Goal: Contribute content: Add original content to the website for others to see

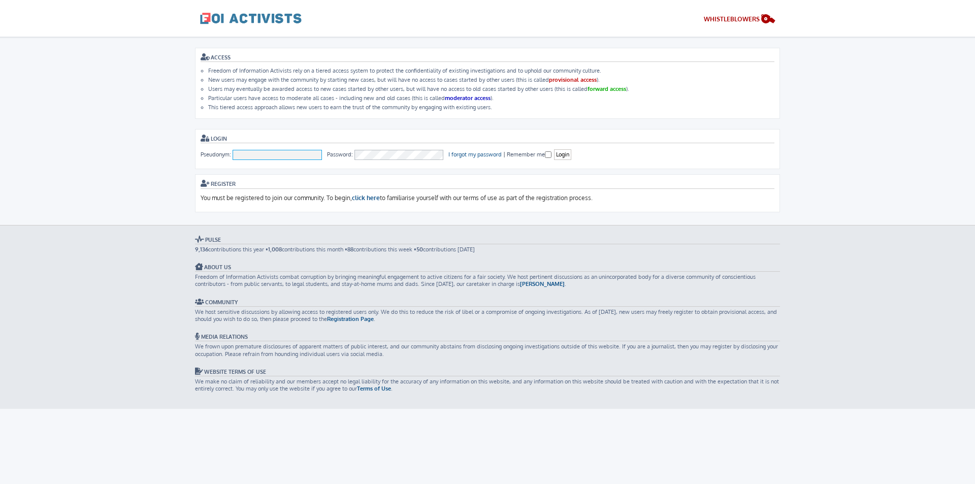
click at [242, 151] on input "Pseudonym:" at bounding box center [277, 155] width 89 height 10
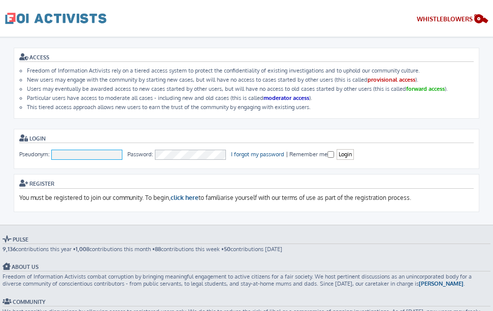
click at [82, 152] on input "Pseudonym:" at bounding box center [86, 155] width 71 height 10
type input "JodiCase"
click at [189, 198] on link "click here" at bounding box center [185, 198] width 28 height 9
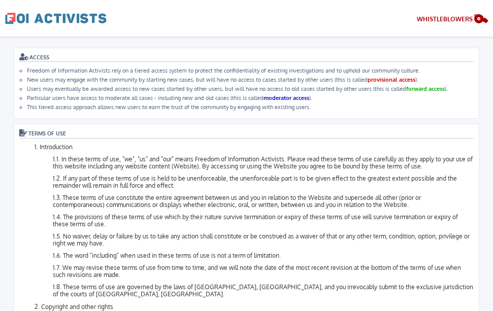
drag, startPoint x: 199, startPoint y: 253, endPoint x: 46, endPoint y: 63, distance: 243.9
copy body "ACCESS Freedom of Information Activists rely on a tiered access system to prote…"
click at [37, 173] on li "Introduction In these terms of use, "we", "us" and "our" means Freedom of Infor…" at bounding box center [254, 221] width 439 height 154
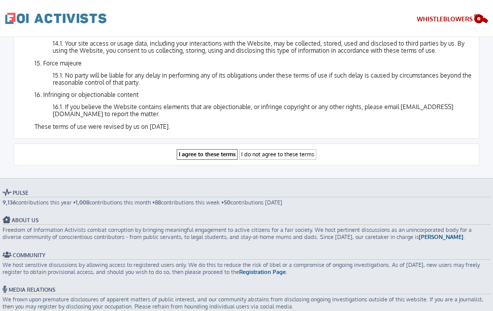
scroll to position [1320, 0]
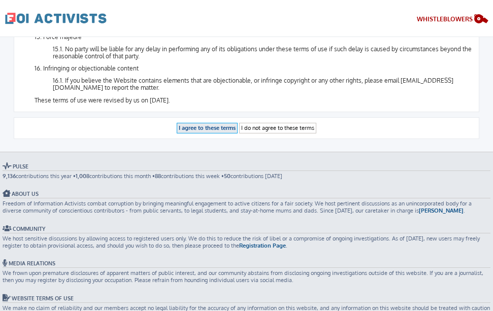
click at [207, 127] on input "I agree to these terms" at bounding box center [207, 128] width 61 height 11
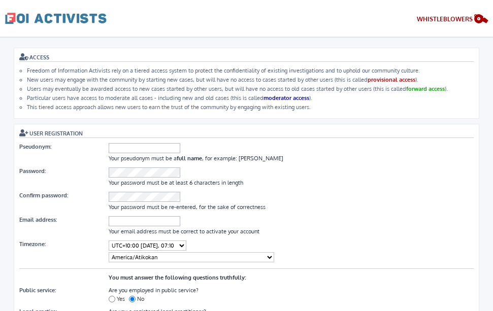
select select "UTC-05:00 - [GEOGRAPHIC_DATA]/[GEOGRAPHIC_DATA] - [DATE] 16:10"
select select "America/Atikokan"
click at [160, 149] on input "Pseudonym:" at bounding box center [145, 148] width 72 height 10
click at [125, 147] on input "KamiliJJohnson" at bounding box center [145, 148] width 72 height 10
click at [126, 147] on input "KamiliJJohnson" at bounding box center [145, 148] width 72 height 10
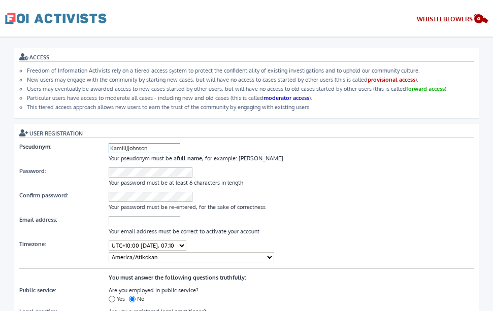
click at [126, 148] on input "KamiliJJohnson" at bounding box center [145, 148] width 72 height 10
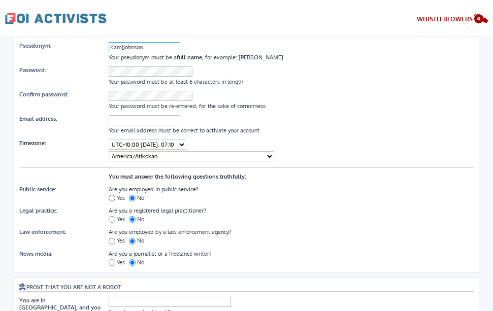
scroll to position [102, 0]
type input "KamJJohnson"
click at [166, 121] on input "Email address:" at bounding box center [145, 120] width 72 height 10
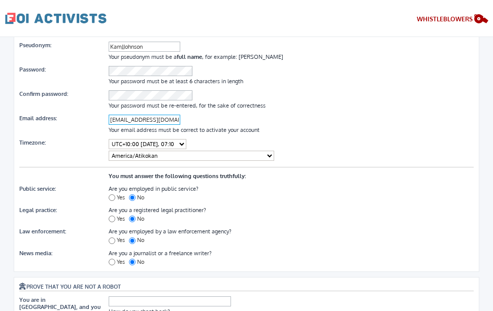
type input "kamilijjohnson9@gmail.com"
click at [210, 156] on select "Select timezone America/Atikokan America/Bahia Banderas America/Bogota America/…" at bounding box center [192, 156] width 166 height 10
click at [186, 141] on select "Select current time UTC-11:00 - 26 Aug 2025, 10:10 UTC-10:00 - 26 Aug 2025, 11:…" at bounding box center [148, 144] width 78 height 10
select select "UTC-04:00 - America/Anguilla - 26 Aug 2025, 17:10"
click at [109, 139] on select "Select current time UTC-11:00 - 26 Aug 2025, 10:10 UTC-10:00 - 26 Aug 2025, 11:…" at bounding box center [148, 144] width 78 height 10
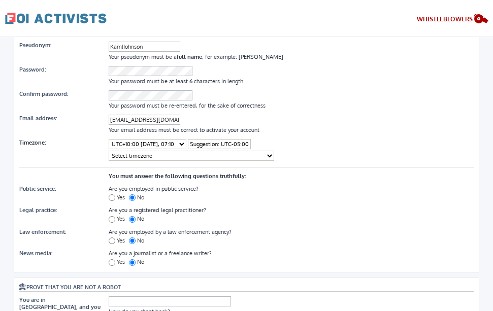
click at [198, 158] on select "Select timezone America/Anguilla America/Antigua America/Aruba America/Asuncion…" at bounding box center [192, 156] width 166 height 10
select select "America/New_York"
click at [109, 151] on select "Select timezone America/Anguilla America/Antigua America/Aruba America/Asuncion…" at bounding box center [192, 156] width 166 height 10
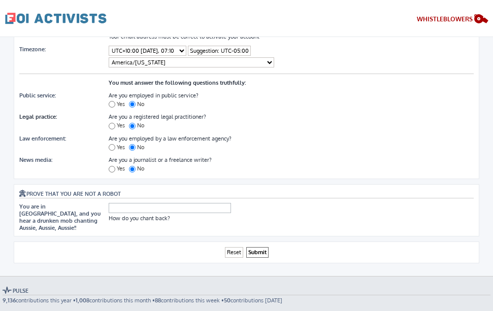
scroll to position [203, 0]
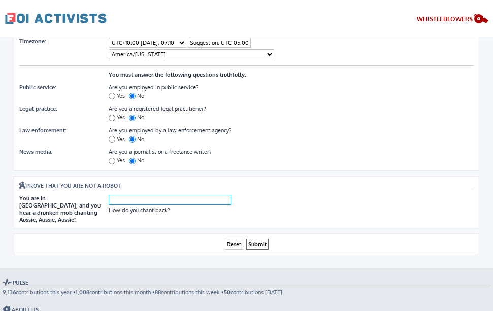
click at [152, 201] on input "text" at bounding box center [170, 200] width 122 height 10
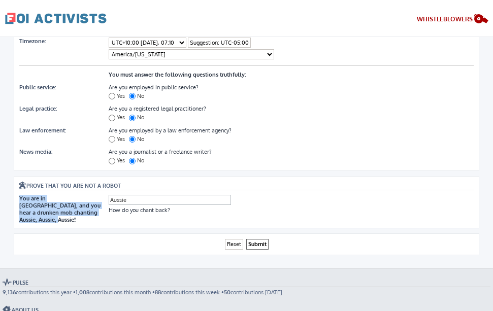
drag, startPoint x: 80, startPoint y: 210, endPoint x: 19, endPoint y: 196, distance: 62.6
click at [19, 196] on label "You are in Australia, and you hear a drunken mob chanting Aussie, Aussie, Aussi…" at bounding box center [59, 209] width 81 height 28
copy label "You are in Australia, and you hear a drunken mob chanting Aussie, Aussie, Aussi…"
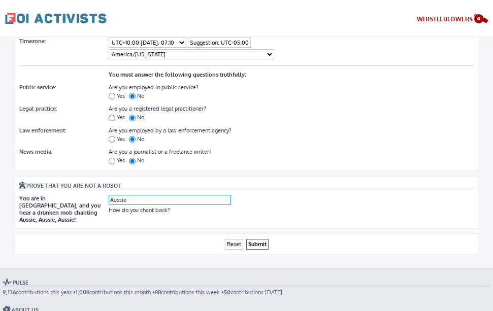
click at [132, 202] on input "Aussie" at bounding box center [170, 200] width 122 height 10
type input "A"
type input "Oi,Oi,Oi!"
click at [255, 239] on input "Submit" at bounding box center [257, 244] width 22 height 11
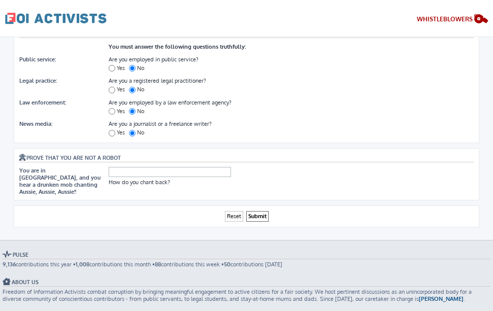
scroll to position [254, 0]
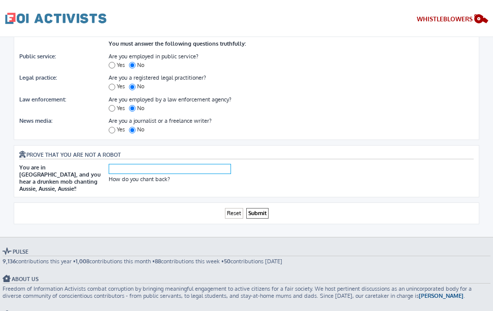
click at [137, 169] on input "text" at bounding box center [170, 169] width 122 height 10
type input "Oi"
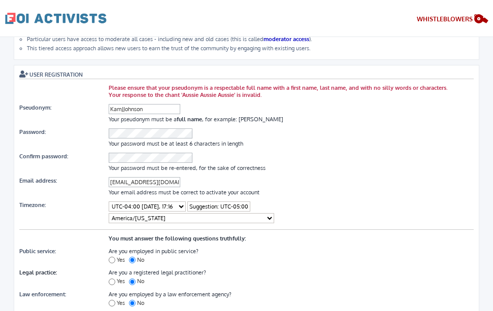
scroll to position [51, 0]
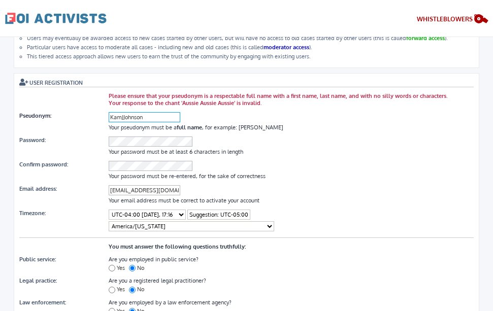
click at [123, 115] on input "KamJJohnson" at bounding box center [145, 117] width 72 height 10
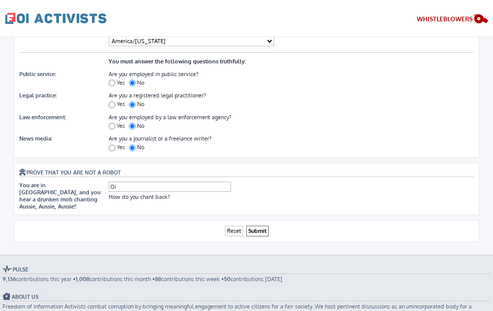
scroll to position [254, 0]
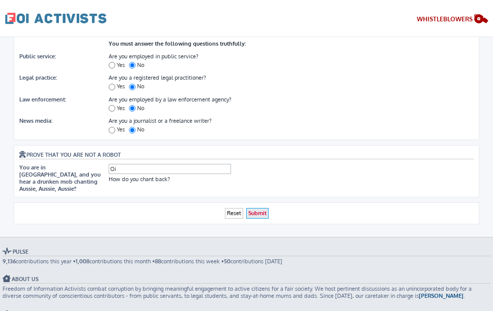
type input "Kam Johnson"
click at [260, 208] on input "Submit" at bounding box center [257, 213] width 22 height 11
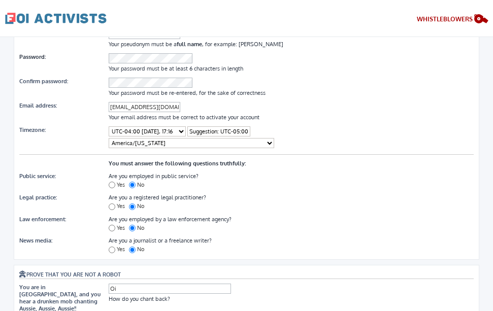
scroll to position [152, 0]
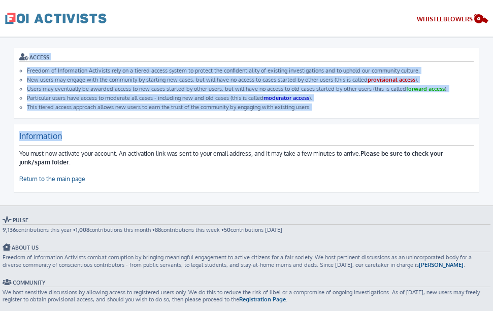
drag, startPoint x: 18, startPoint y: 56, endPoint x: 349, endPoint y: 126, distance: 337.9
click at [349, 126] on div "ACCESS Freedom of Information Activists rely on a tiered access system to prote…" at bounding box center [247, 120] width 466 height 145
copy div "ACCESS Freedom of Information Activists rely on a tiered access system to prote…"
click at [376, 116] on div "ACCESS Freedom of Information Activists rely on a tiered access system to prote…" at bounding box center [247, 83] width 466 height 71
click at [378, 97] on li "Particular users have access to moderate all cases - including new and old case…" at bounding box center [250, 97] width 447 height 7
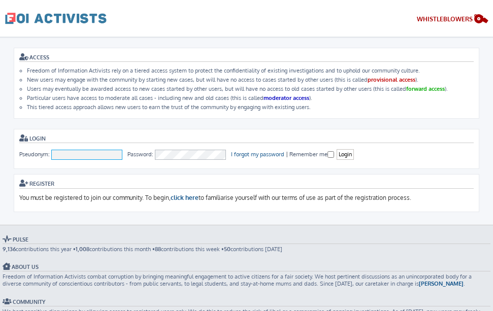
click at [57, 154] on input "Pseudonym:" at bounding box center [86, 155] width 71 height 10
type input "[PERSON_NAME]"
click at [342, 153] on input "Login" at bounding box center [345, 154] width 17 height 11
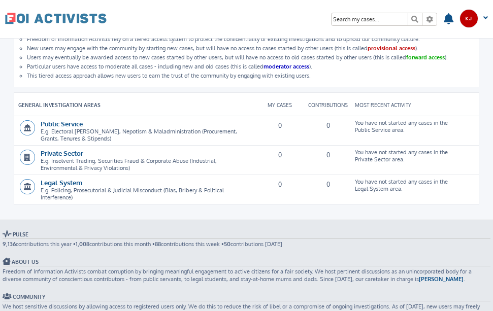
scroll to position [51, 0]
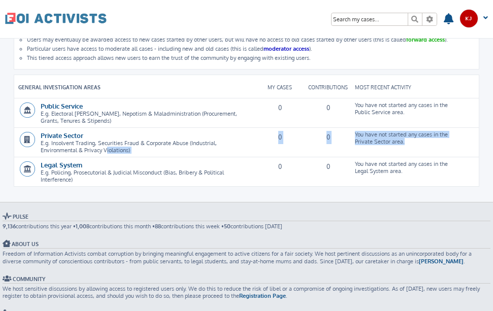
drag, startPoint x: 92, startPoint y: 187, endPoint x: 67, endPoint y: 153, distance: 42.1
click at [67, 153] on div "ACCESS Freedom of Information Activists rely on a tiered access system to prote…" at bounding box center [246, 95] width 481 height 213
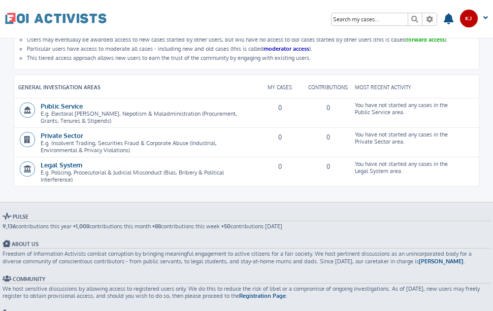
click at [130, 180] on div "Legal System E.g. Policing, Prosecutorial & Judicial Misconduct (Bias, Bribery …" at bounding box center [134, 171] width 241 height 27
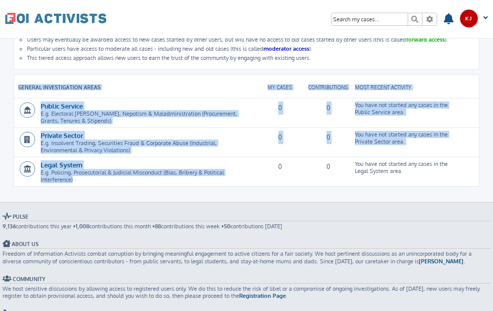
drag, startPoint x: 84, startPoint y: 177, endPoint x: 14, endPoint y: 87, distance: 114.0
click at [14, 87] on div "General Investigation Areas My Cases Contributions Most recent activity Public …" at bounding box center [246, 130] width 465 height 111
copy div "General Investigation Areas My Cases Contributions Most recent activity Public …"
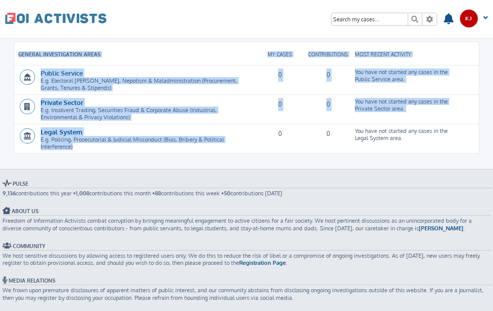
scroll to position [102, 0]
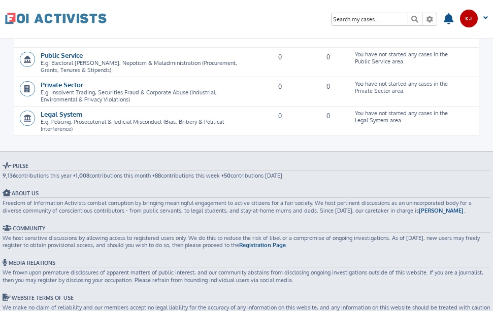
click at [174, 214] on div "Pulse 9,136 contributions this year • 1,008 contributions this month • 88 contr…" at bounding box center [246, 246] width 493 height 168
click at [192, 25] on div "Freedom of Information Activists Skip to content Search Advanced search Search …" at bounding box center [246, 19] width 483 height 28
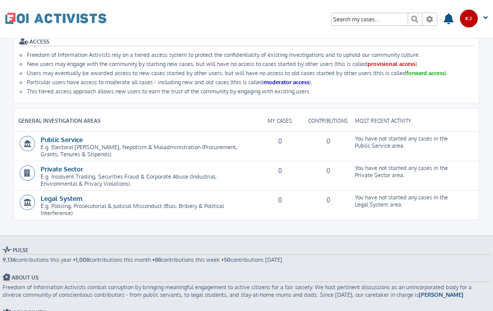
scroll to position [0, 0]
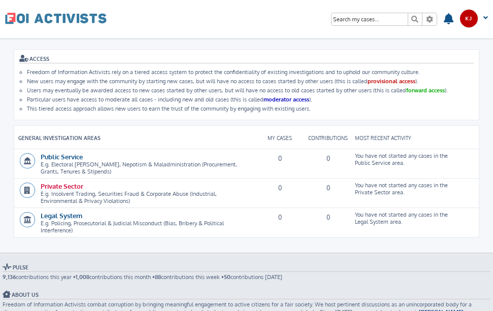
click at [69, 186] on link "Private Sector" at bounding box center [62, 186] width 43 height 9
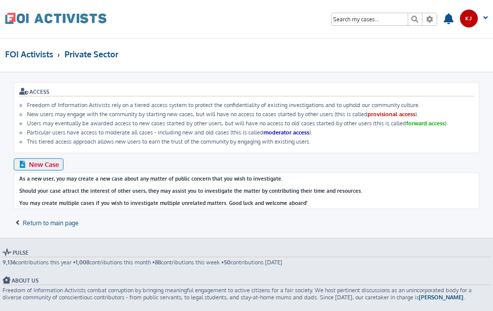
click at [30, 165] on span "New Case" at bounding box center [44, 164] width 30 height 8
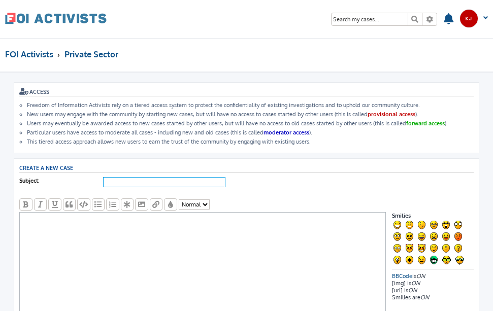
click at [115, 179] on input "Subject:" at bounding box center [164, 182] width 122 height 10
drag, startPoint x: 237, startPoint y: 183, endPoint x: 148, endPoint y: 178, distance: 89.0
click at [148, 178] on input "Securities Fraud with U.S. Bank National Association" at bounding box center [164, 182] width 122 height 10
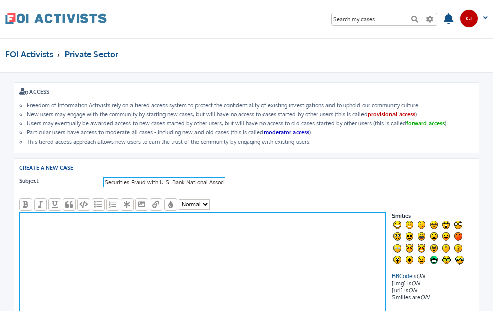
type input "Securities Fraud with U.S. Bank National Association"
click at [114, 244] on textarea at bounding box center [202, 282] width 367 height 140
type textarea "D"
click at [81, 239] on textarea at bounding box center [202, 282] width 367 height 140
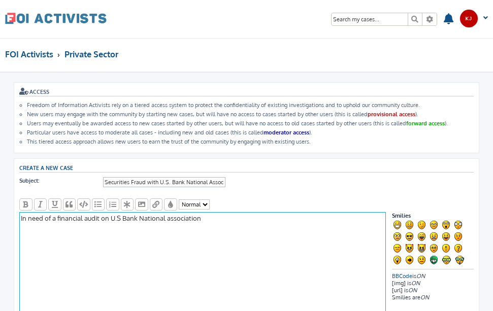
click at [217, 221] on textarea "In need of a financial audit on U.S Bank National association" at bounding box center [202, 282] width 367 height 140
click at [171, 218] on textarea "In need of a financial audit on U.S Bank National association" at bounding box center [202, 282] width 367 height 140
click at [205, 220] on textarea "In need of a financial audit on U.S Bank National Association" at bounding box center [202, 282] width 367 height 140
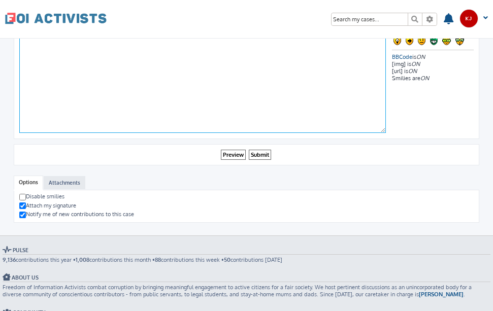
scroll to position [305, 0]
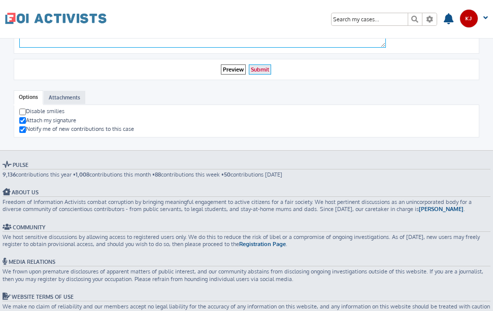
type textarea "In need of a financial audit on U.S Bank National Association. Laundering viola…"
click at [262, 70] on input "Submit" at bounding box center [260, 69] width 22 height 11
